Goal: Task Accomplishment & Management: Manage account settings

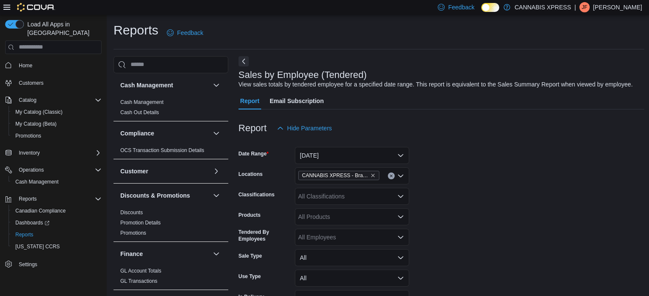
scroll to position [183, 0]
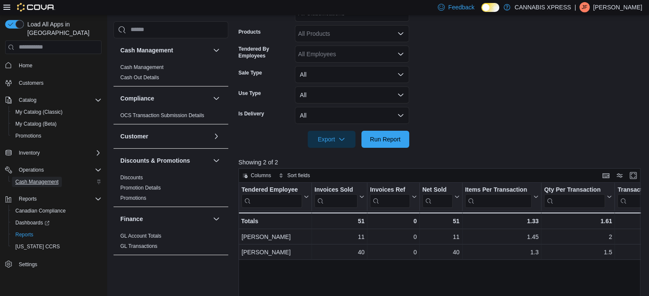
click at [55, 179] on span "Cash Management" at bounding box center [36, 182] width 43 height 7
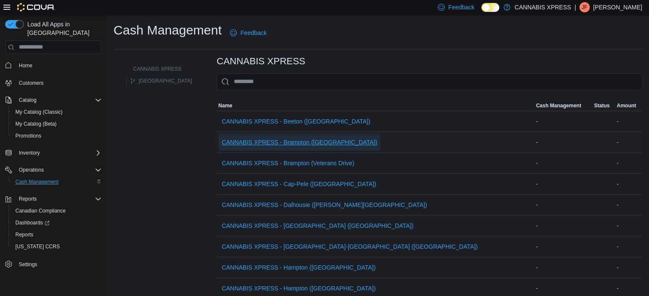
click at [285, 140] on span "CANNABIS XPRESS - Brampton ([GEOGRAPHIC_DATA])" at bounding box center [299, 142] width 155 height 9
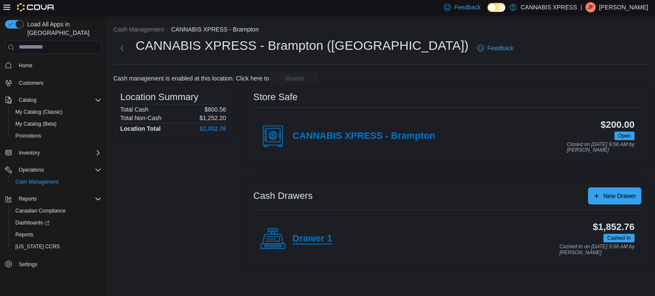
click at [299, 238] on h4 "Drawer 1" at bounding box center [313, 239] width 40 height 11
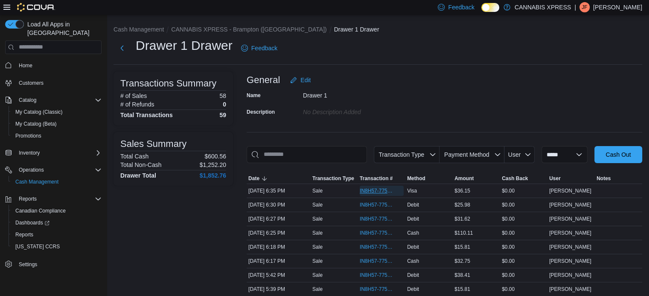
click at [387, 192] on span "IN8H57-775199" at bounding box center [377, 191] width 35 height 7
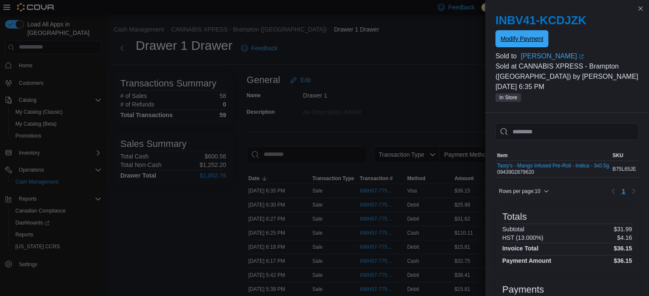
click at [514, 47] on span "Modify Payment" at bounding box center [521, 38] width 43 height 17
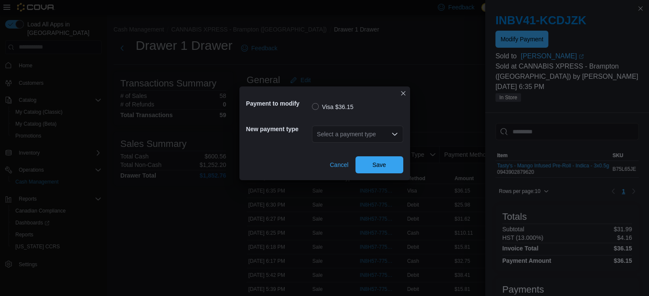
click at [399, 134] on div "Select a payment type" at bounding box center [357, 134] width 91 height 17
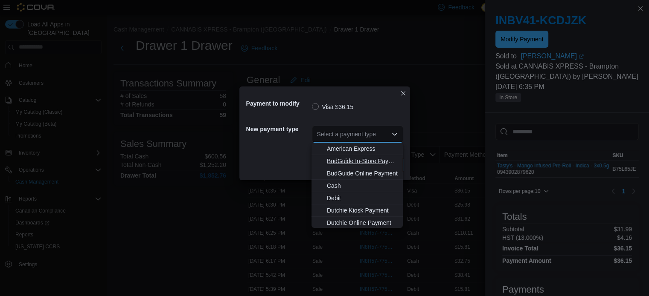
scroll to position [88, 0]
click at [352, 175] on span "MasterCard" at bounding box center [362, 172] width 71 height 9
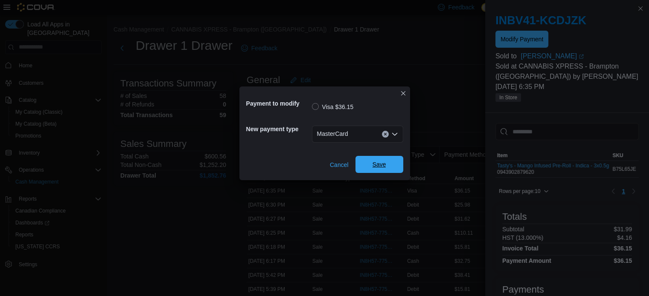
click at [372, 163] on span "Save" at bounding box center [379, 164] width 14 height 9
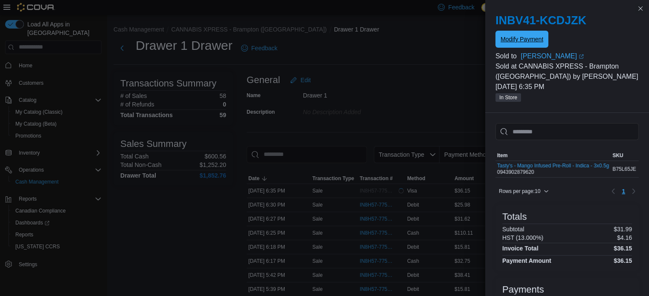
scroll to position [0, 0]
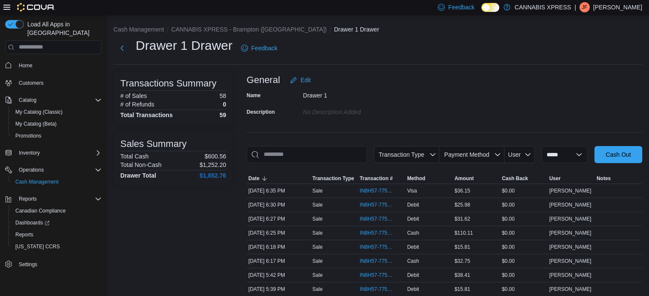
click at [379, 207] on span "IN8H57-775210" at bounding box center [377, 205] width 35 height 7
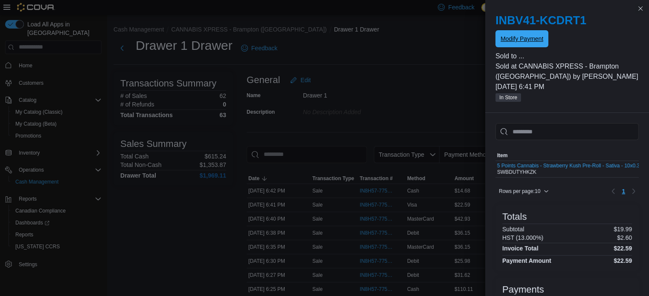
click at [521, 39] on span "Modify Payment" at bounding box center [521, 39] width 43 height 9
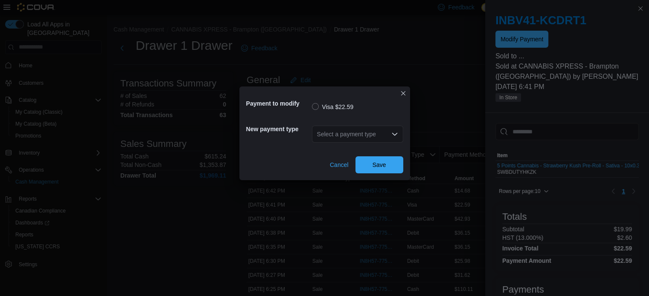
click at [389, 127] on div "Select a payment type" at bounding box center [357, 134] width 91 height 17
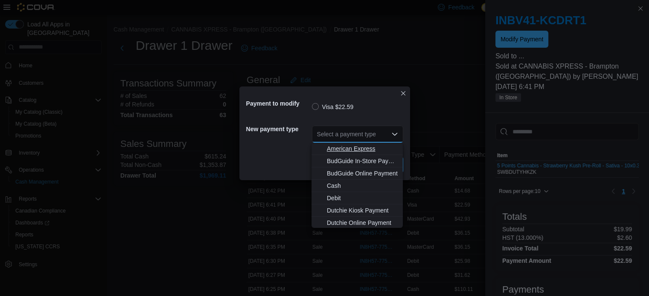
click at [346, 152] on span "American Express" at bounding box center [362, 149] width 71 height 9
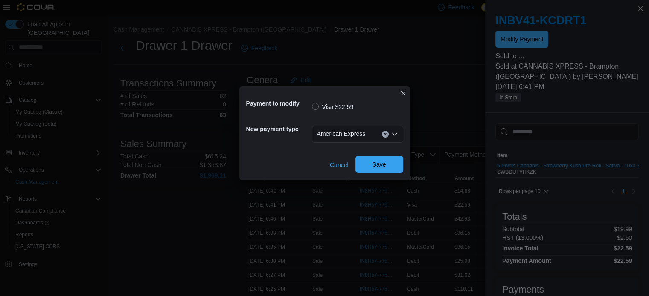
click at [367, 163] on span "Save" at bounding box center [379, 164] width 38 height 17
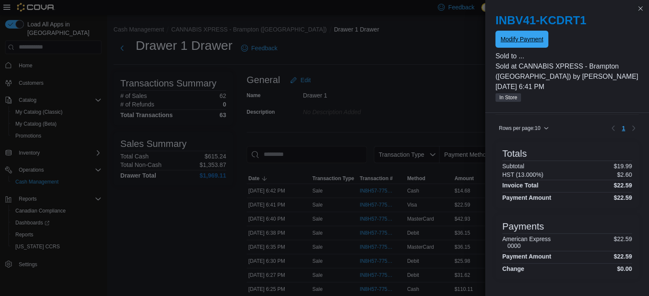
scroll to position [69, 0]
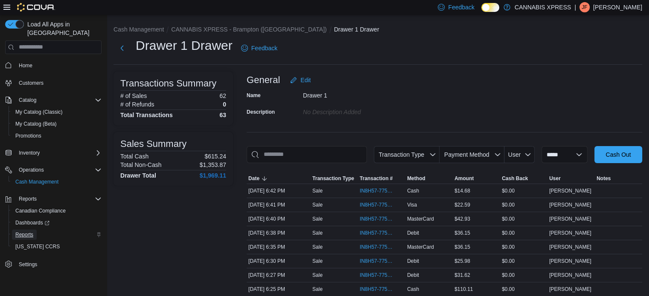
click at [31, 232] on span "Reports" at bounding box center [24, 235] width 18 height 7
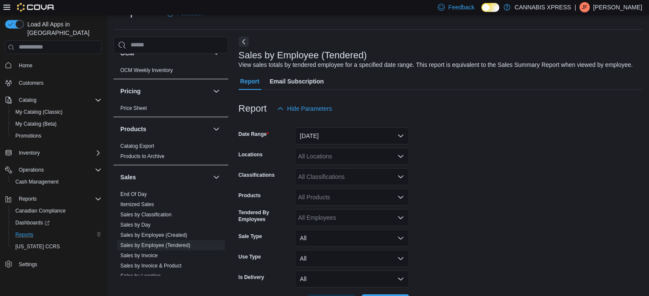
scroll to position [439, 0]
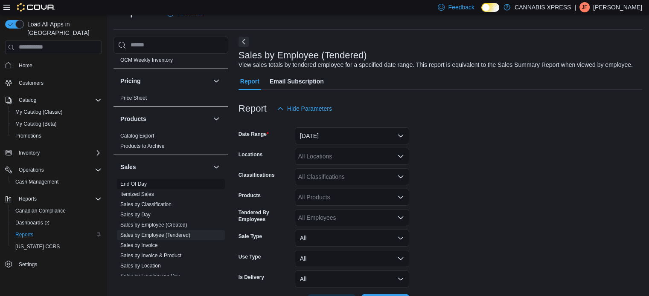
click at [139, 183] on link "End Of Day" at bounding box center [133, 184] width 26 height 6
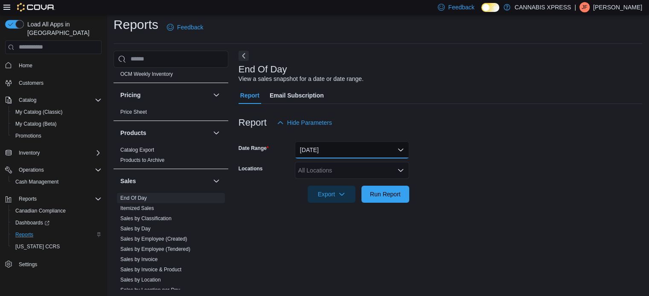
click at [388, 151] on button "Today" at bounding box center [352, 150] width 114 height 17
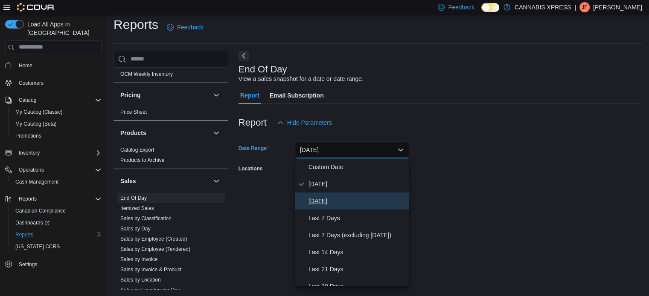
click at [350, 203] on span "Yesterday" at bounding box center [356, 201] width 97 height 10
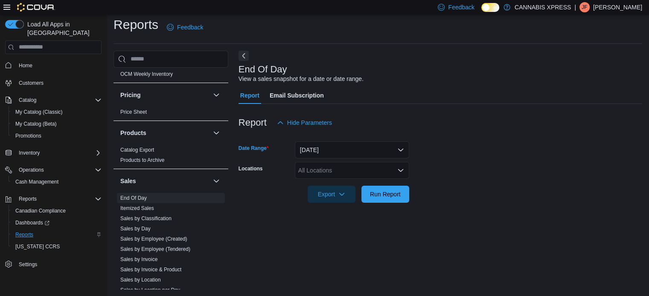
click at [367, 171] on div "All Locations" at bounding box center [352, 170] width 114 height 17
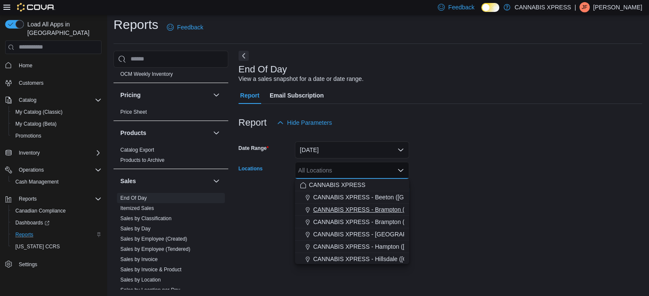
click at [378, 209] on span "CANNABIS XPRESS - Brampton ([GEOGRAPHIC_DATA])" at bounding box center [390, 210] width 155 height 9
click at [438, 194] on form "Date Range Yesterday Locations CANNABIS XPRESS - Brampton (Hurontario Street) C…" at bounding box center [440, 167] width 404 height 72
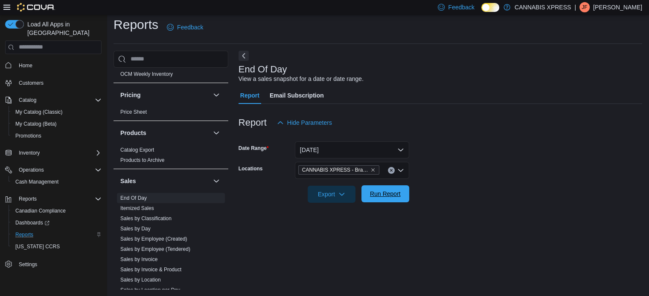
click at [394, 195] on span "Run Report" at bounding box center [385, 194] width 31 height 9
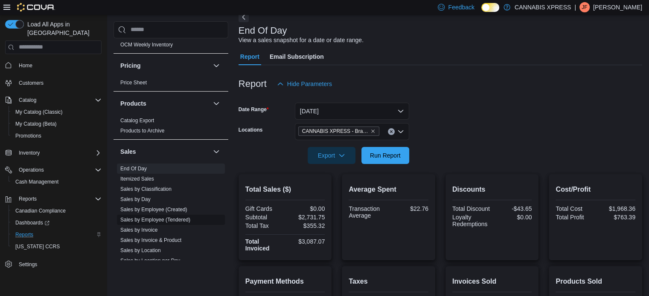
click at [167, 221] on link "Sales by Employee (Tendered)" at bounding box center [155, 220] width 70 height 6
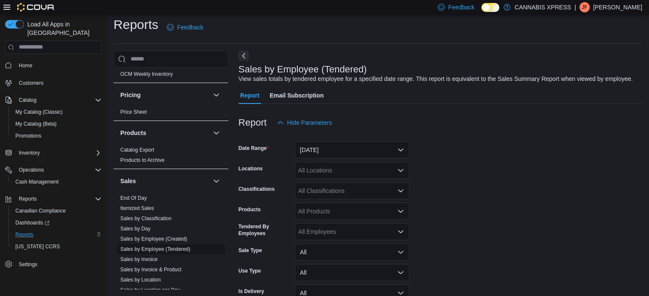
scroll to position [20, 0]
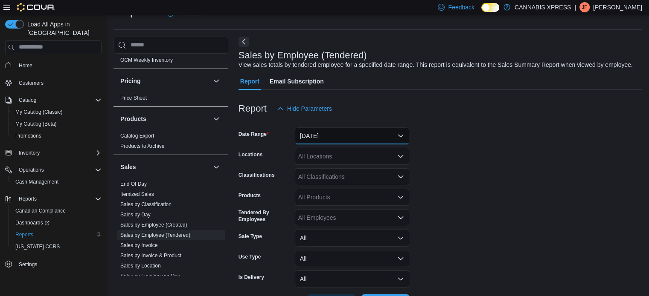
click at [399, 131] on button "Yesterday" at bounding box center [352, 136] width 114 height 17
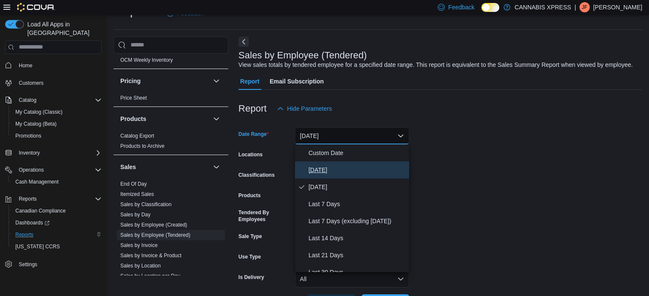
click at [324, 168] on span "Today" at bounding box center [356, 170] width 97 height 10
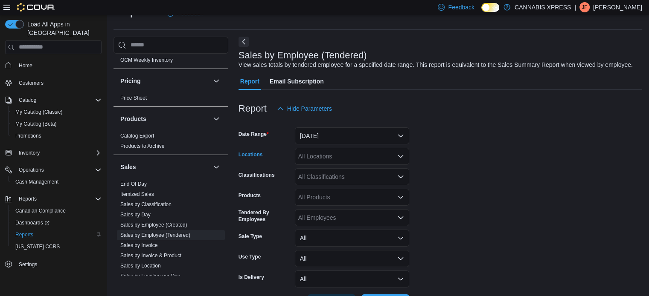
click at [357, 151] on div "All Locations" at bounding box center [352, 156] width 114 height 17
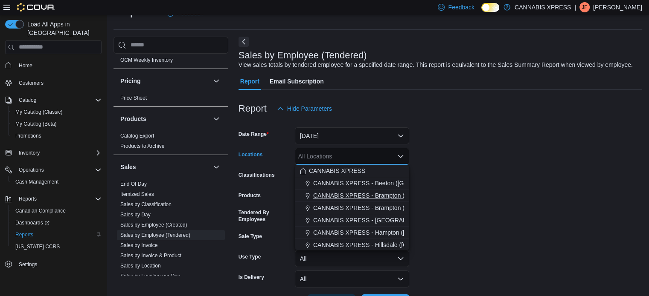
click at [381, 194] on span "CANNABIS XPRESS - Brampton ([GEOGRAPHIC_DATA])" at bounding box center [390, 196] width 155 height 9
click at [477, 161] on form "Date Range Today Locations CANNABIS XPRESS - Brampton (Hurontario Street) Combo…" at bounding box center [440, 214] width 404 height 195
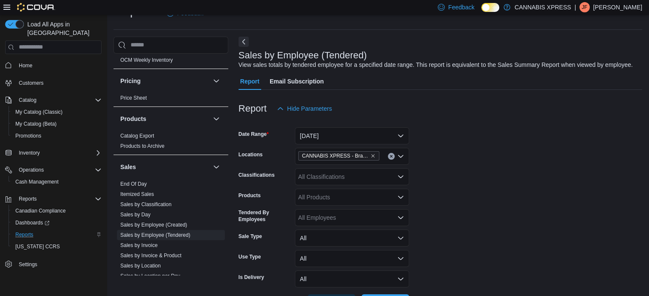
scroll to position [52, 0]
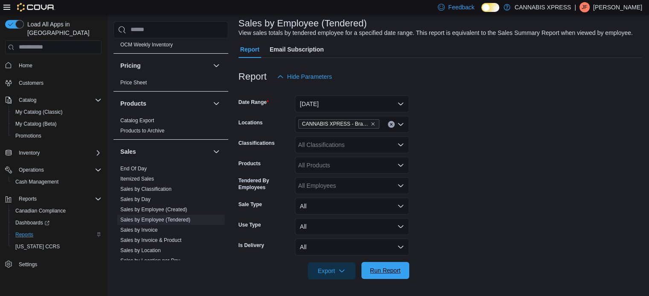
click at [376, 269] on span "Run Report" at bounding box center [385, 271] width 31 height 9
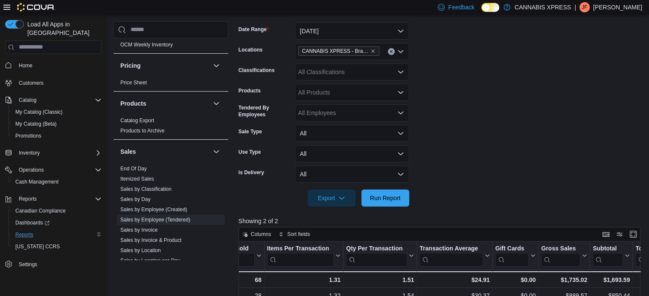
scroll to position [124, 0]
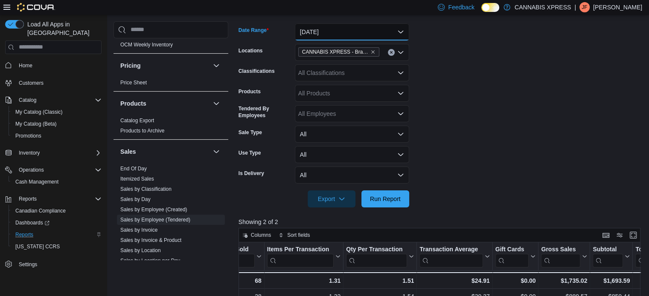
click at [388, 23] on button "Today" at bounding box center [352, 31] width 114 height 17
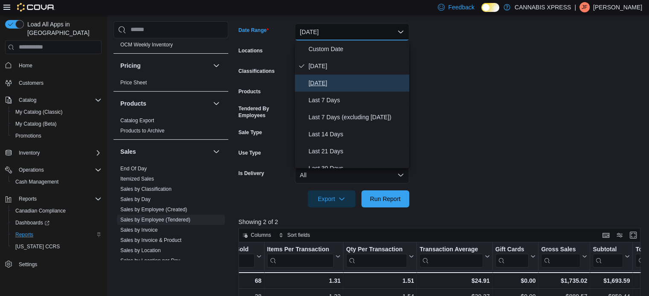
click at [361, 75] on button "Yesterday" at bounding box center [352, 83] width 114 height 17
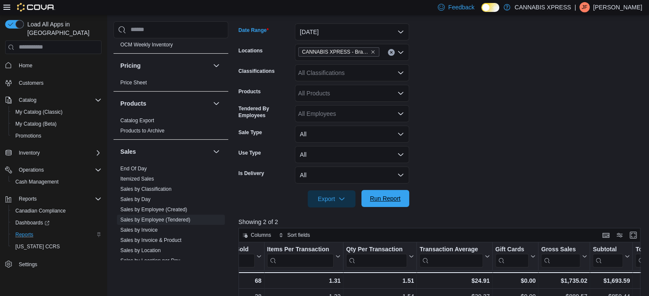
click at [403, 191] on div "Export Run Report" at bounding box center [323, 199] width 171 height 17
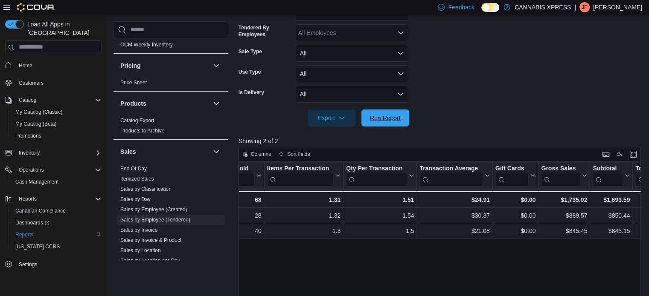
scroll to position [205, 0]
click at [400, 119] on span "Run Report" at bounding box center [385, 117] width 31 height 9
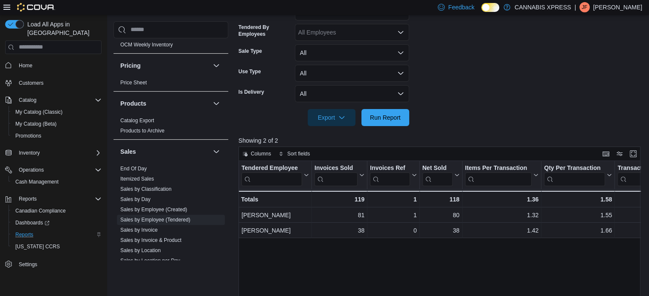
click at [39, 60] on span "Home" at bounding box center [58, 65] width 86 height 11
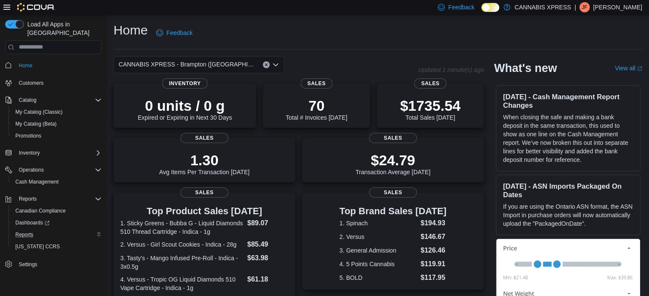
click at [27, 229] on button "Reports" at bounding box center [57, 235] width 96 height 12
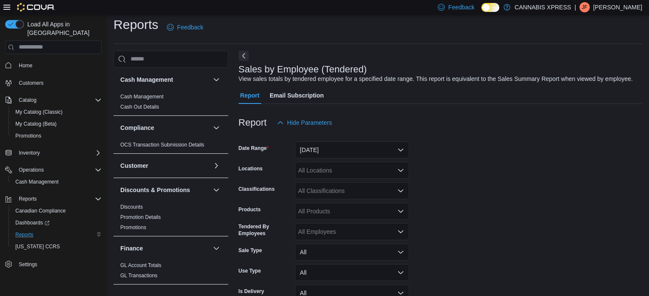
scroll to position [20, 0]
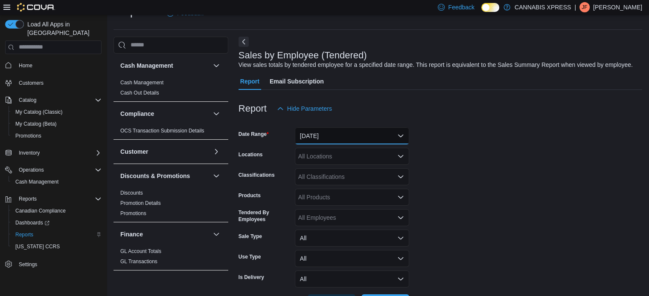
click at [358, 138] on button "Yesterday" at bounding box center [352, 136] width 114 height 17
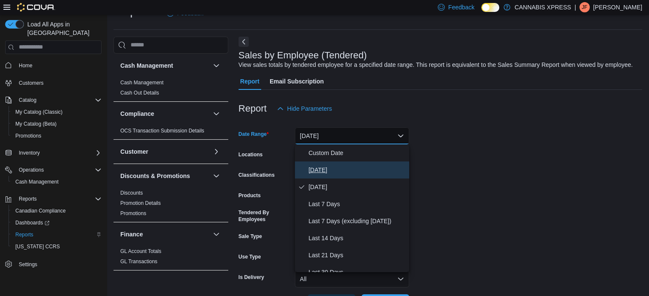
click at [337, 163] on button "Today" at bounding box center [352, 170] width 114 height 17
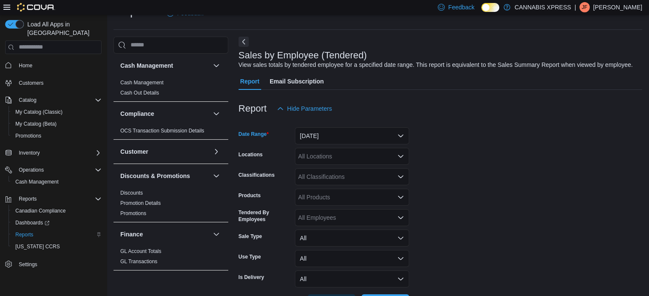
click at [389, 158] on div "All Locations" at bounding box center [352, 156] width 114 height 17
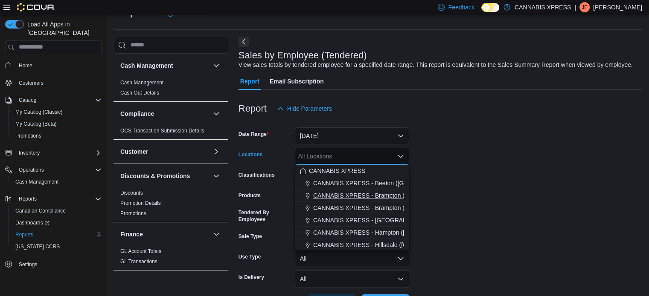
click at [389, 197] on span "CANNABIS XPRESS - Brampton ([GEOGRAPHIC_DATA])" at bounding box center [390, 196] width 155 height 9
click at [418, 200] on form "Date Range Today Locations CANNABIS XPRESS - Brampton (Hurontario Street) Combo…" at bounding box center [440, 214] width 404 height 195
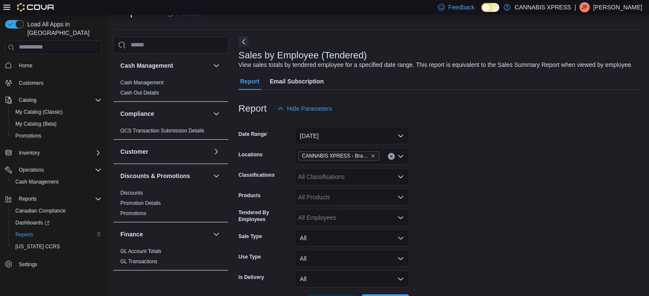
scroll to position [52, 0]
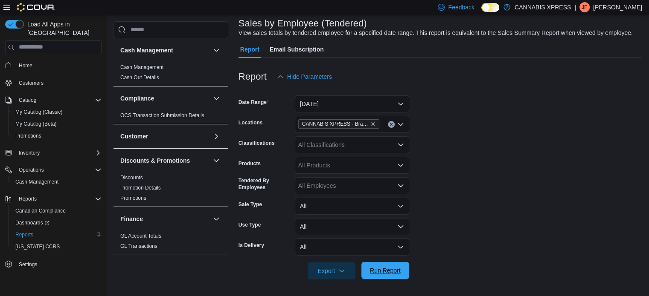
click at [392, 272] on span "Run Report" at bounding box center [385, 271] width 31 height 9
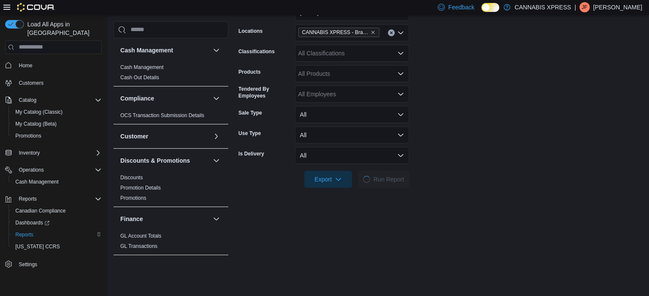
scroll to position [143, 0]
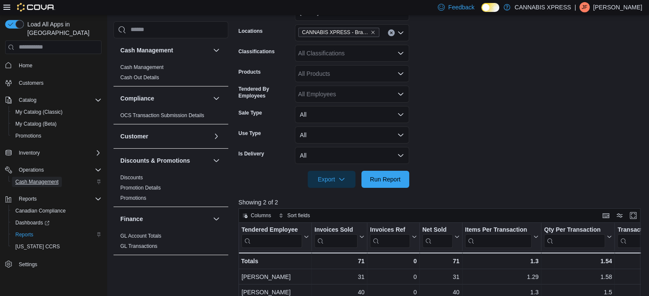
click at [50, 179] on span "Cash Management" at bounding box center [36, 182] width 43 height 7
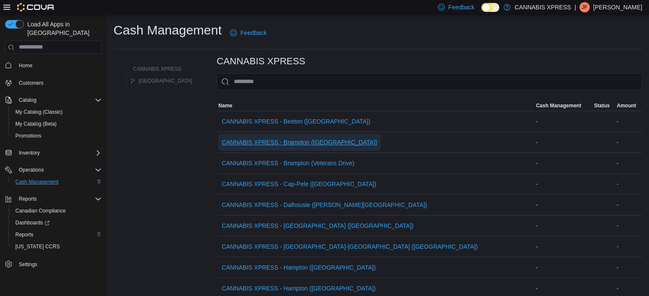
click at [284, 138] on span "CANNABIS XPRESS - Brampton ([GEOGRAPHIC_DATA])" at bounding box center [299, 142] width 155 height 9
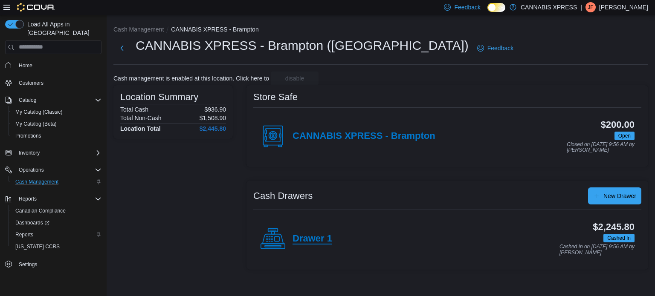
click at [319, 239] on h4 "Drawer 1" at bounding box center [313, 239] width 40 height 11
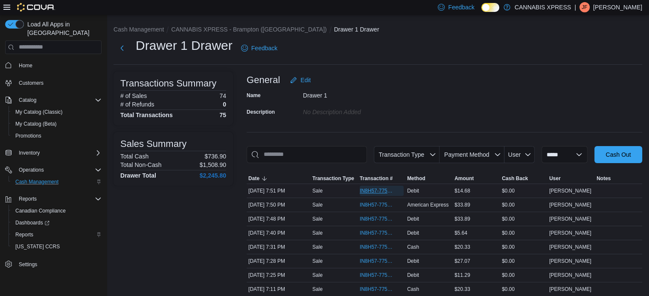
click at [372, 192] on span "IN8H57-775302" at bounding box center [377, 191] width 35 height 7
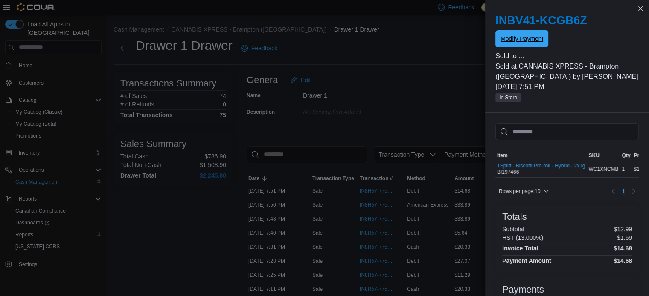
click at [505, 36] on span "Modify Payment" at bounding box center [521, 39] width 43 height 9
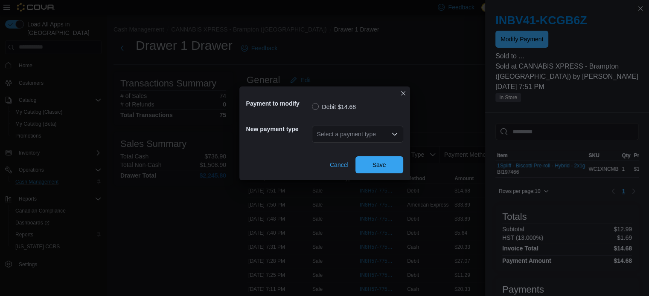
click at [372, 134] on div "Select a payment type" at bounding box center [357, 134] width 91 height 17
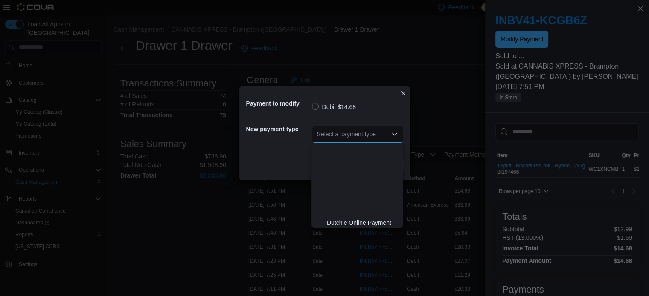
scroll to position [88, 0]
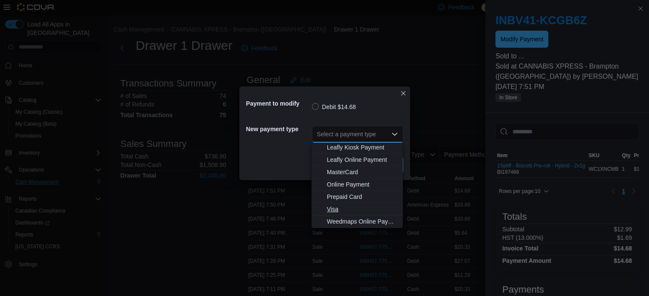
click at [345, 208] on span "Visa" at bounding box center [362, 209] width 71 height 9
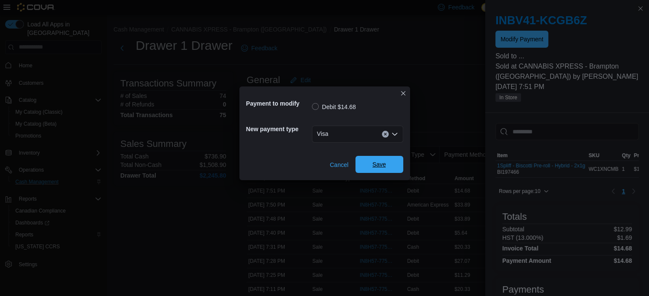
click at [399, 158] on button "Save" at bounding box center [379, 164] width 48 height 17
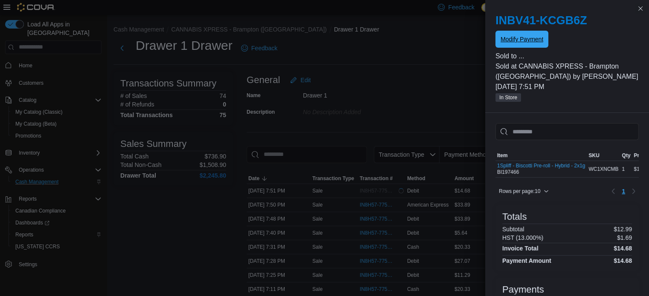
scroll to position [0, 0]
